Goal: Find specific page/section: Find specific page/section

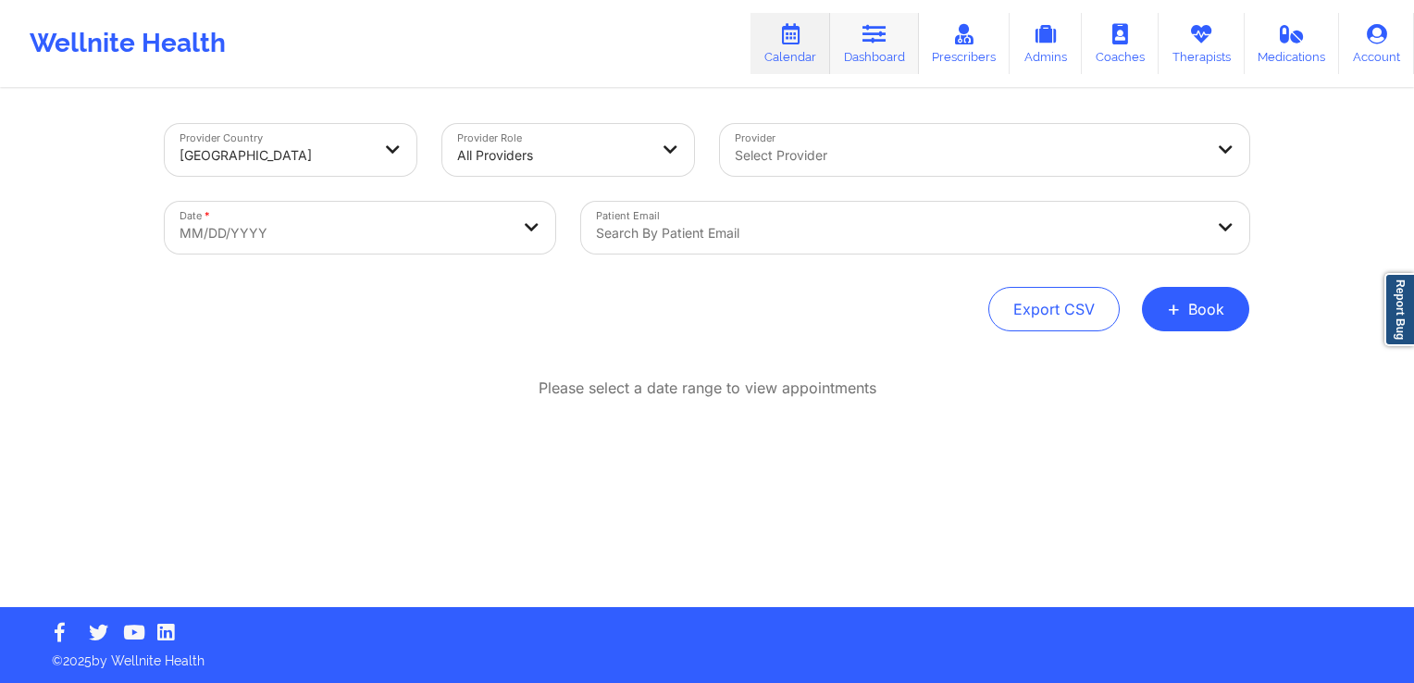
click at [857, 50] on link "Dashboard" at bounding box center [874, 43] width 89 height 61
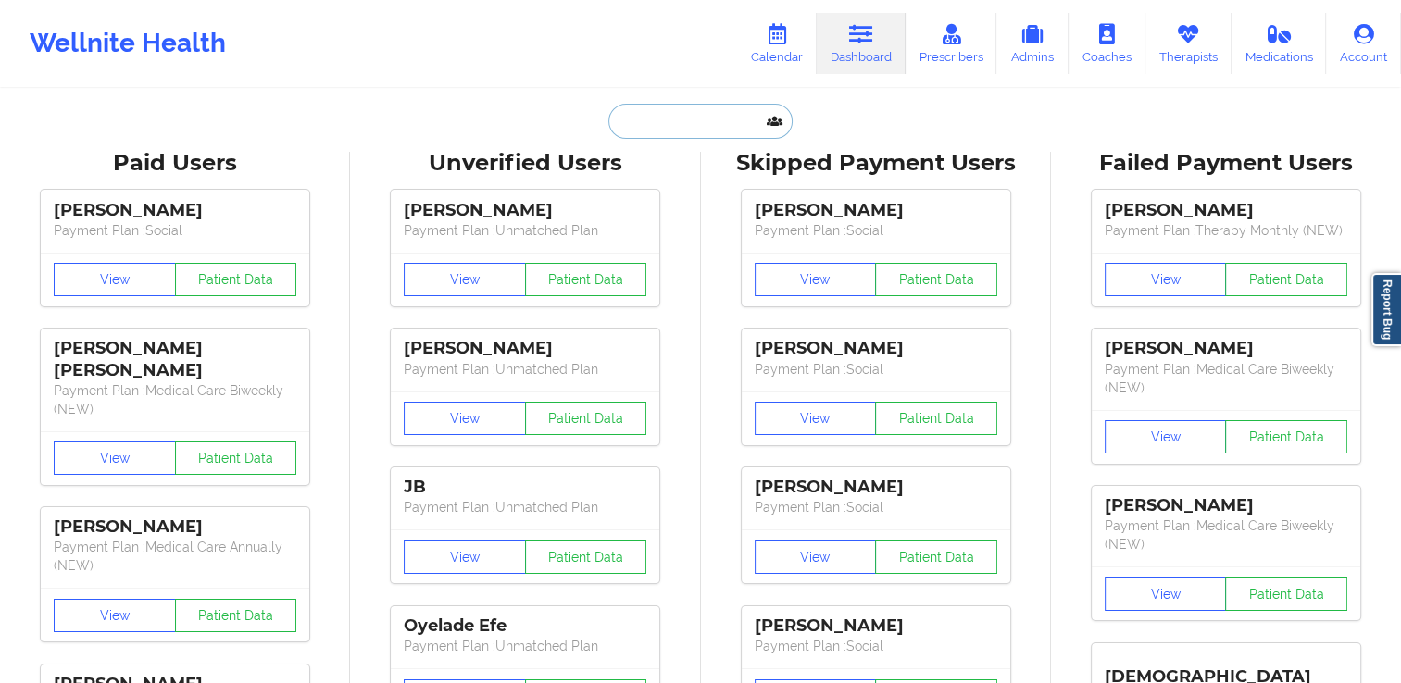
click at [720, 135] on input "text" at bounding box center [699, 121] width 183 height 35
paste input "[PERSON_NAME]"
type input "[PERSON_NAME]"
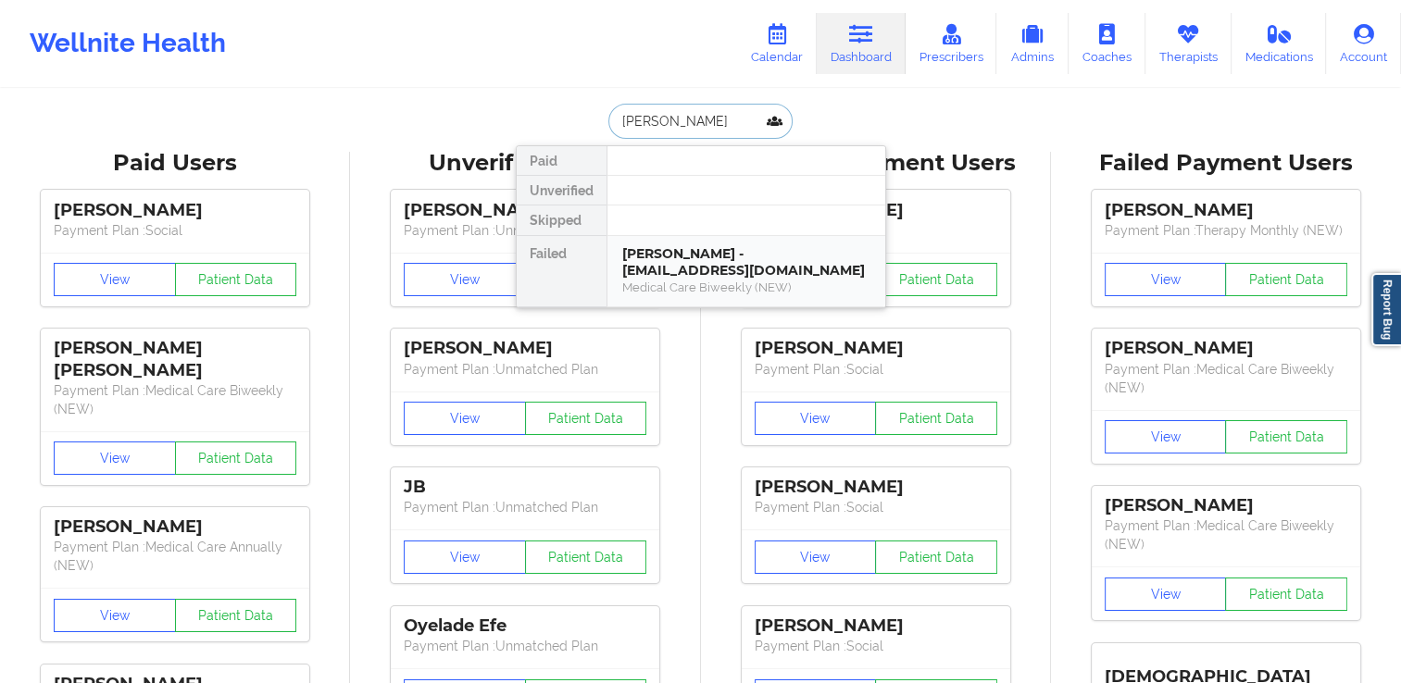
click at [728, 283] on div "Medical Care Biweekly (NEW)" at bounding box center [746, 288] width 248 height 16
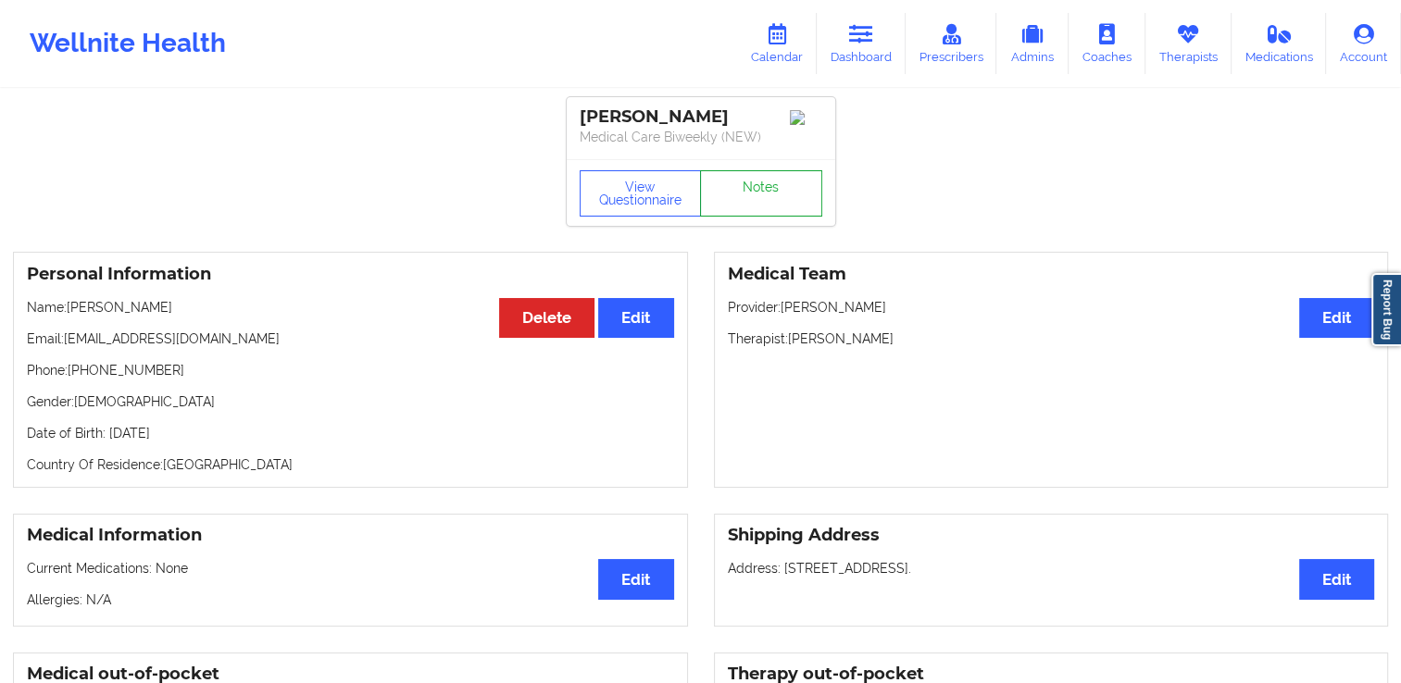
click at [781, 191] on link "Notes" at bounding box center [761, 193] width 122 height 46
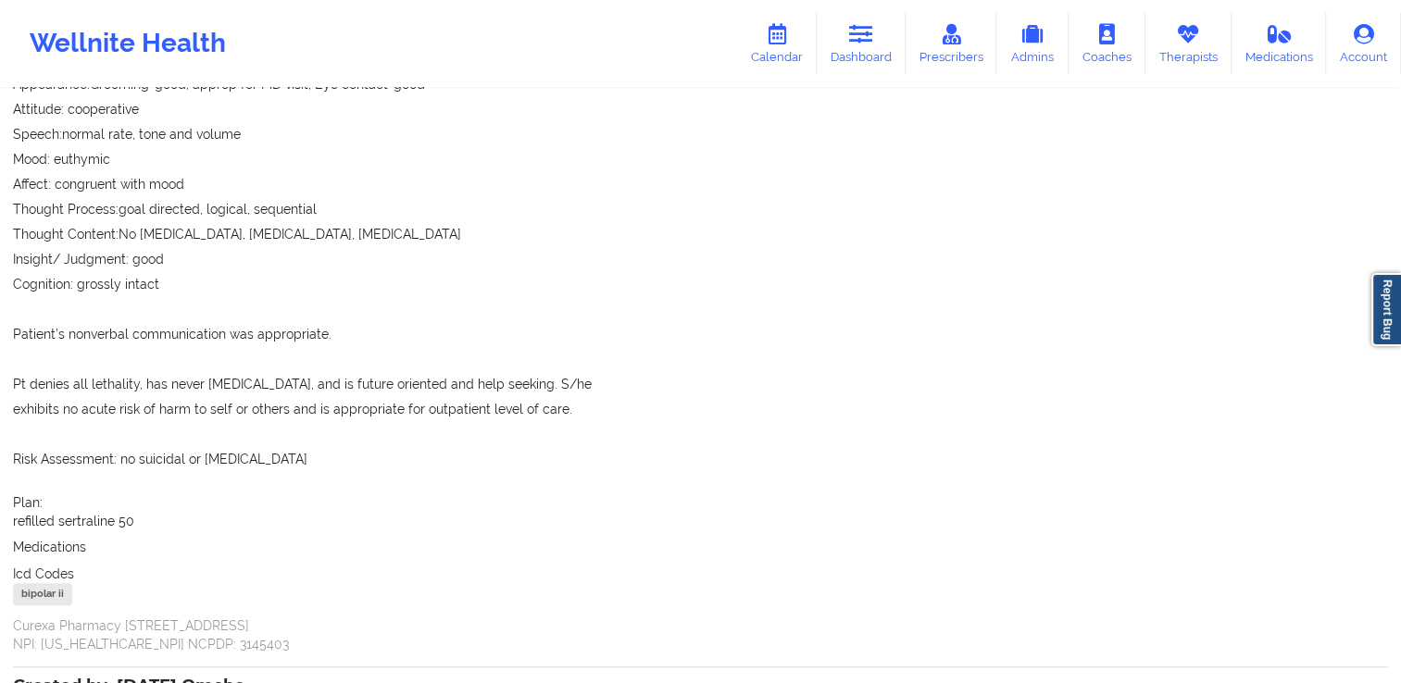
scroll to position [926, 0]
